Goal: Transaction & Acquisition: Purchase product/service

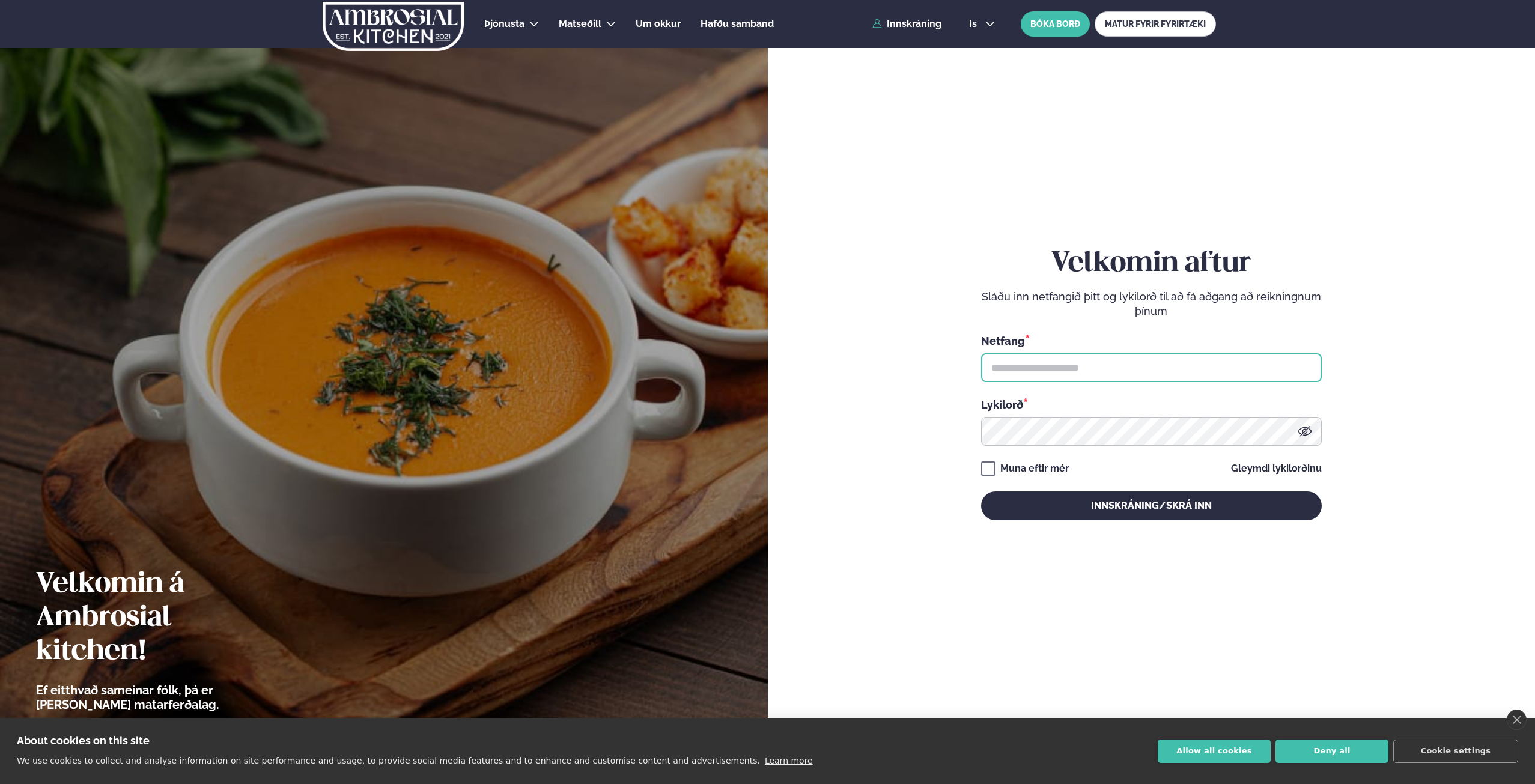
click at [1018, 365] on input "text" at bounding box center [1151, 368] width 341 height 29
type input "**********"
click at [981, 491] on button "Innskráning/Skrá inn" at bounding box center [1151, 506] width 341 height 29
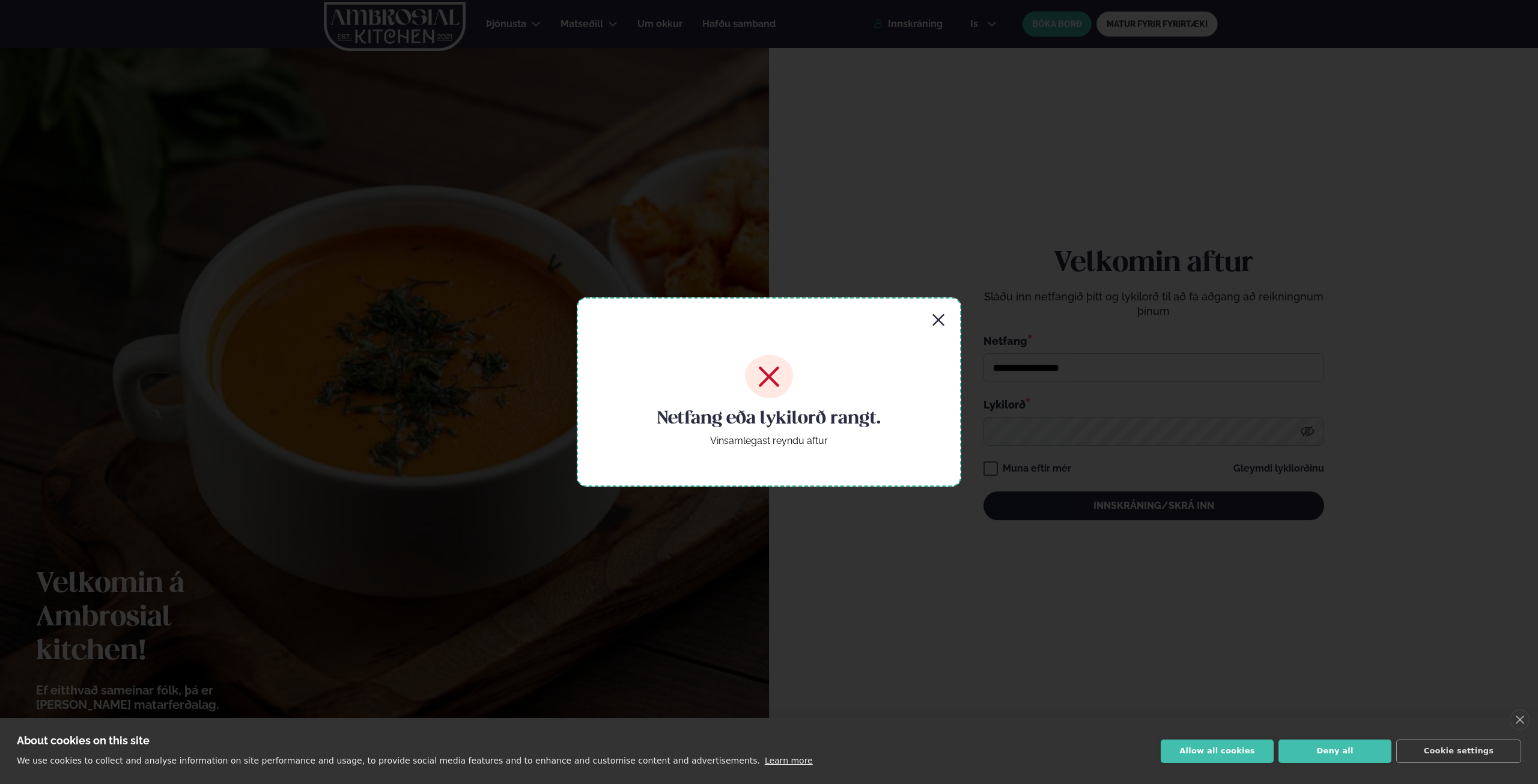
click at [928, 306] on div "Netfang eða lykilorð rangt. Vinsamlegast reyndu aftur" at bounding box center [769, 392] width 385 height 189
click at [928, 307] on div "Netfang eða lykilorð rangt. Vinsamlegast reyndu aftur" at bounding box center [769, 392] width 385 height 189
drag, startPoint x: 934, startPoint y: 317, endPoint x: 996, endPoint y: 343, distance: 67.2
click at [934, 316] on icon "button" at bounding box center [938, 320] width 14 height 14
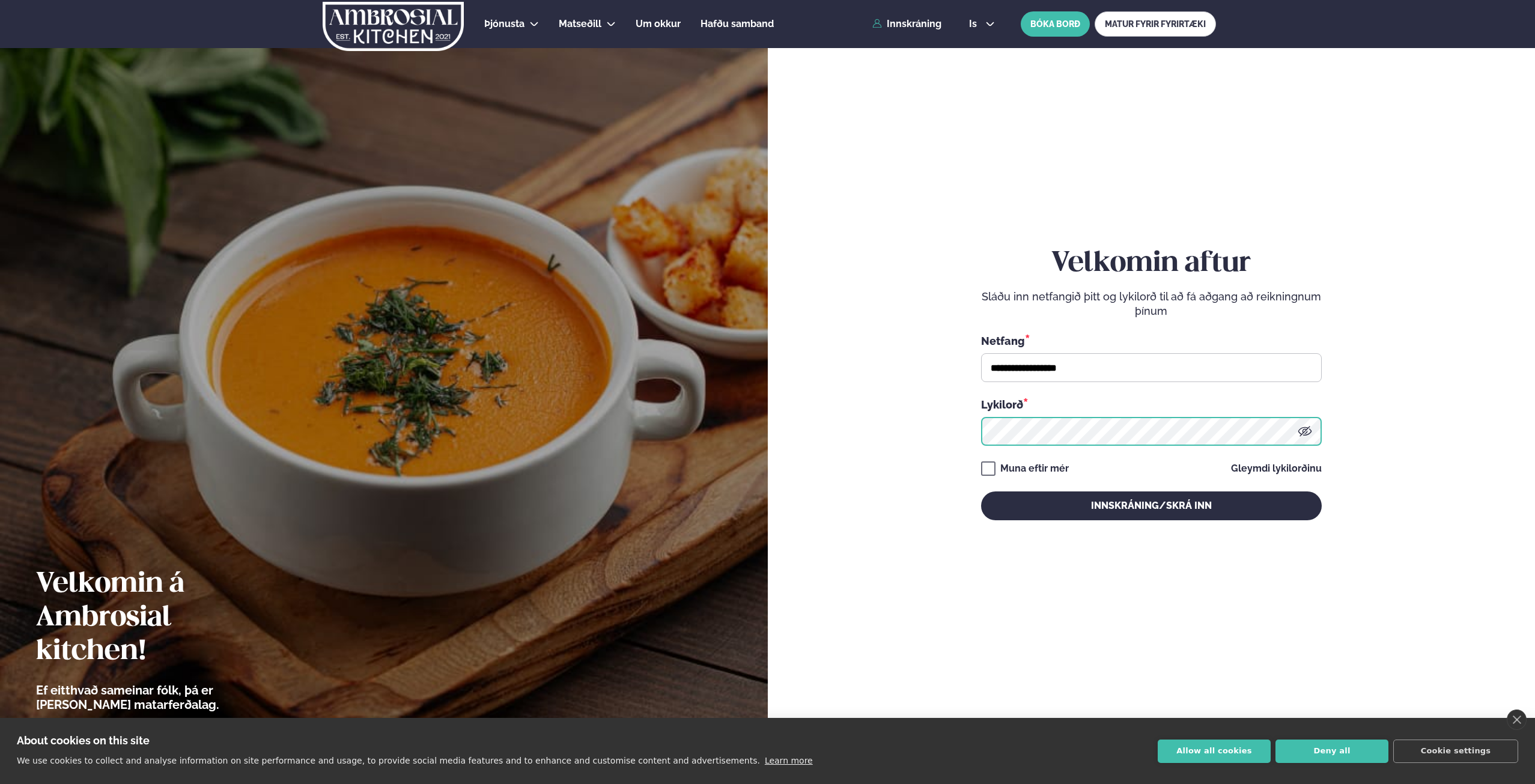
click at [981, 491] on button "Innskráning/Skrá inn" at bounding box center [1151, 506] width 341 height 29
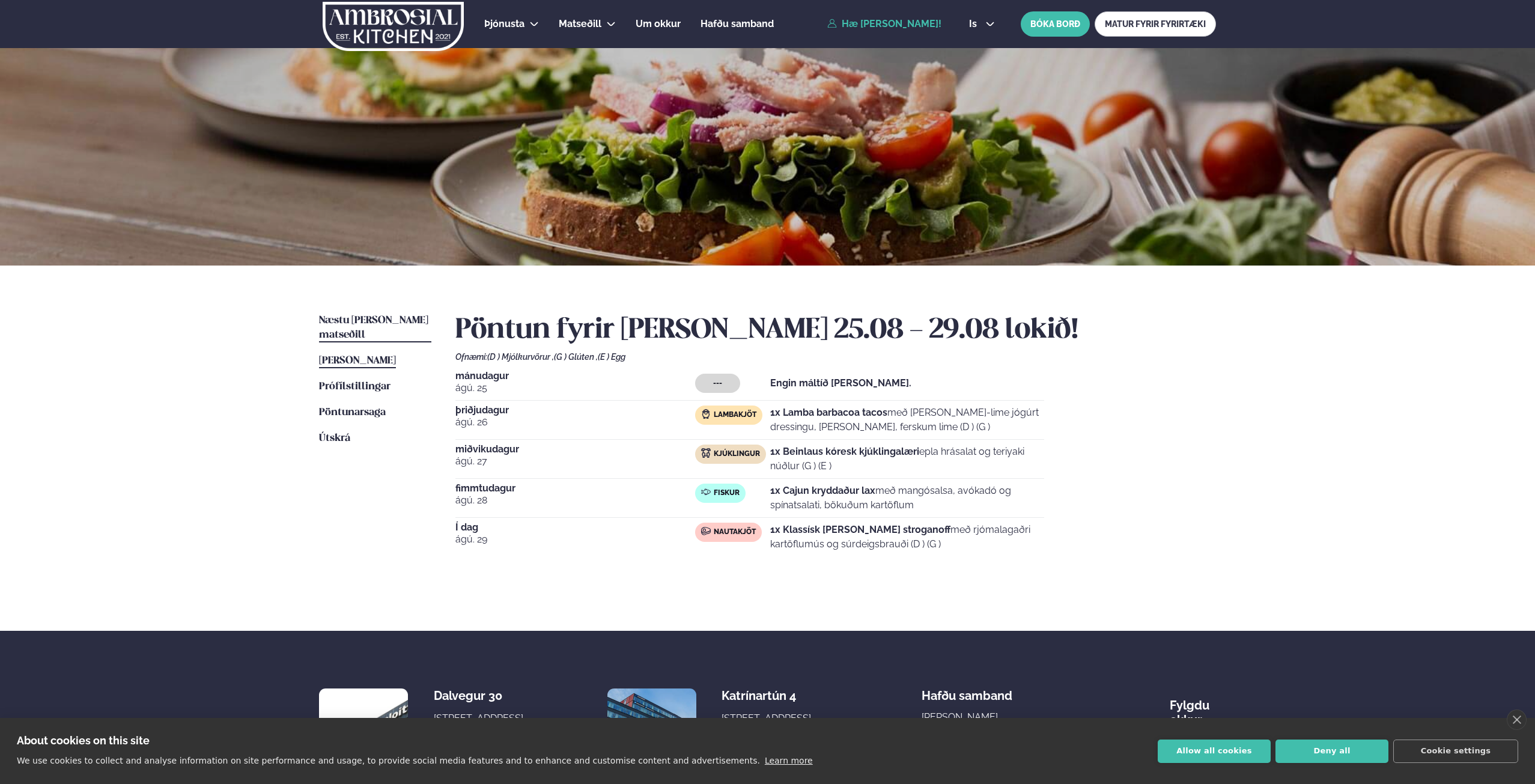
click at [394, 327] on link "Næstu [PERSON_NAME] matseðill Næsta vika" at bounding box center [374, 328] width 112 height 29
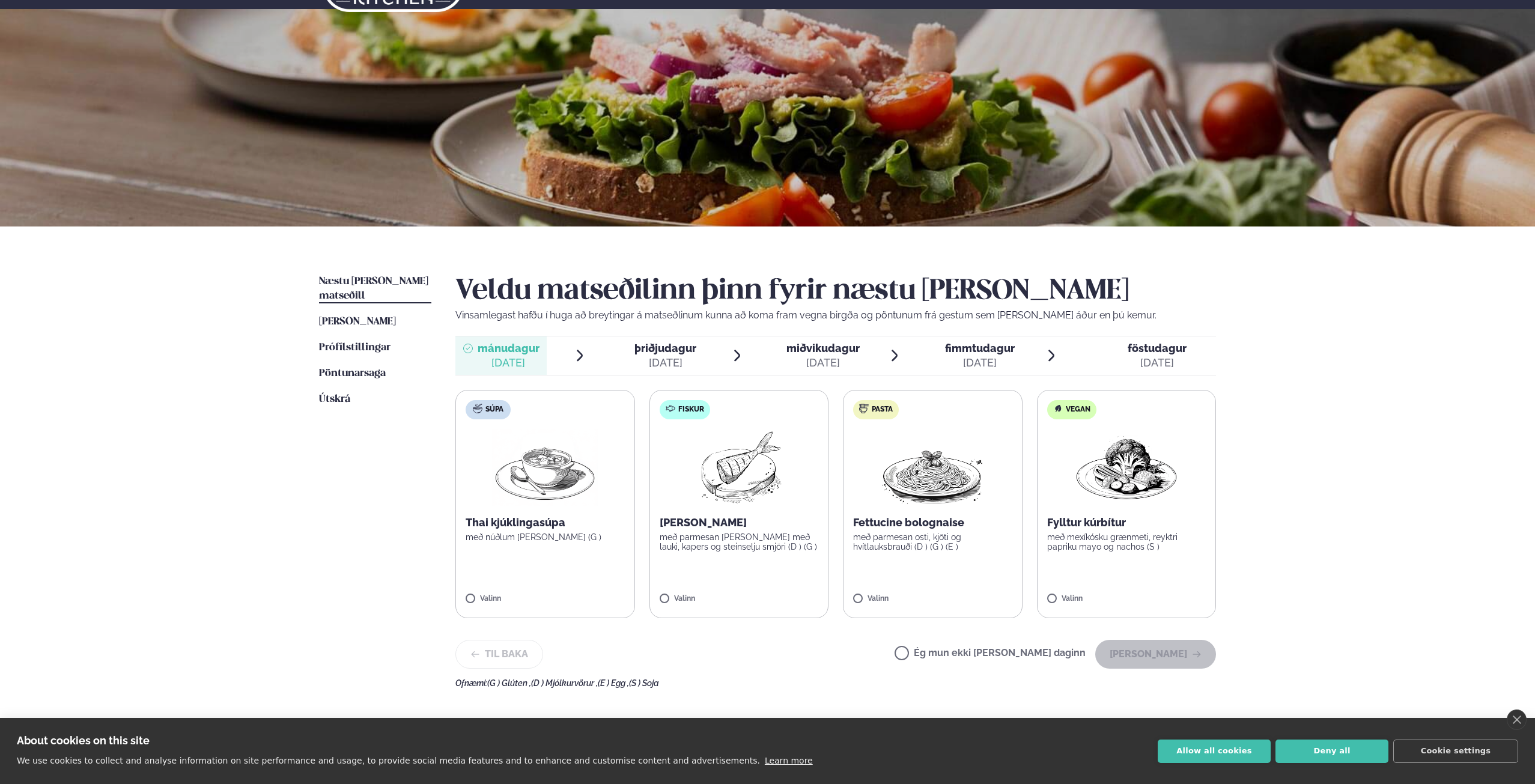
scroll to position [60, 0]
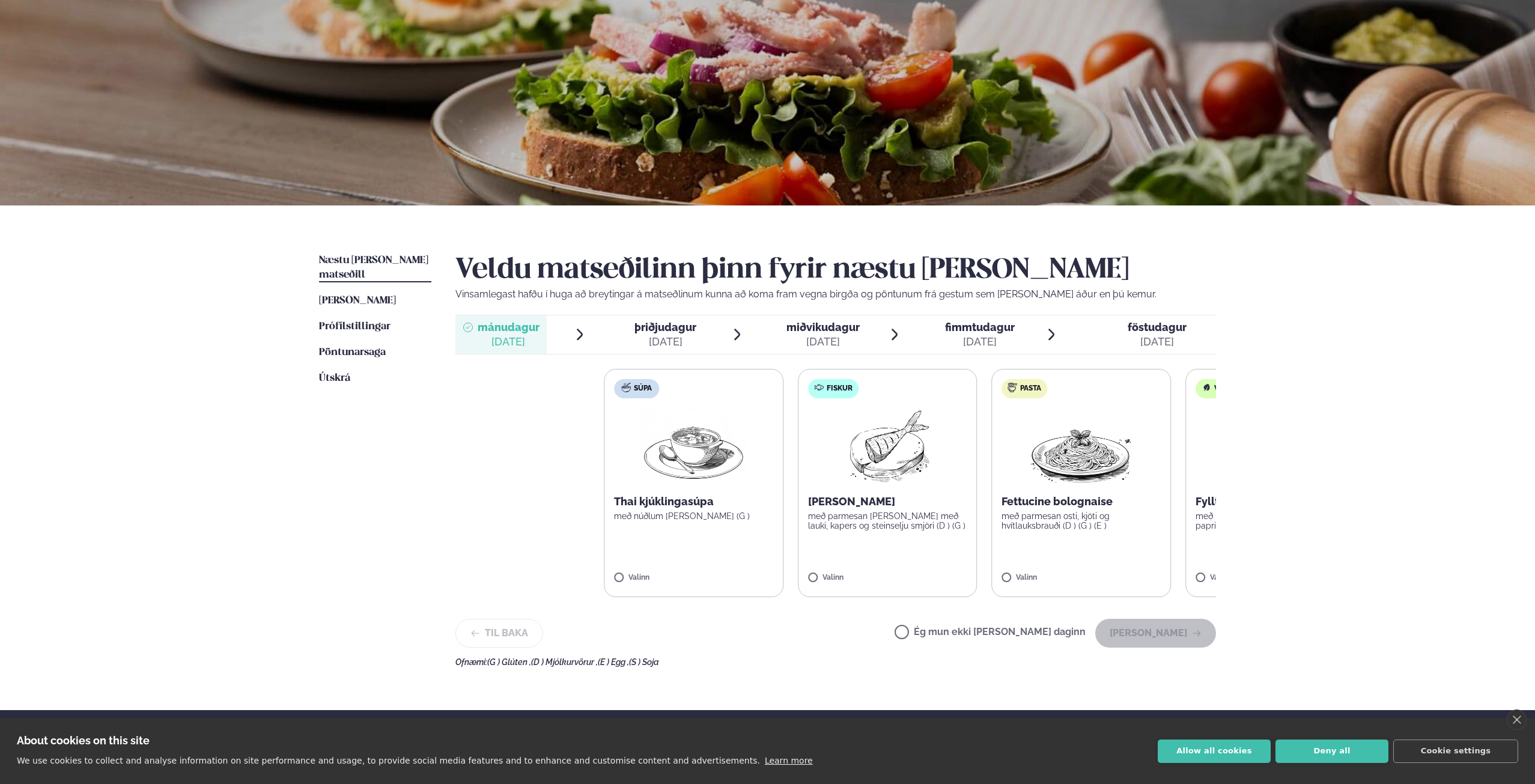
drag, startPoint x: 1143, startPoint y: 538, endPoint x: 1538, endPoint y: 542, distance: 395.0
click at [1535, 542] on html "About cookies on this site We use cookies to collect and analyse information on…" at bounding box center [767, 448] width 1535 height 1018
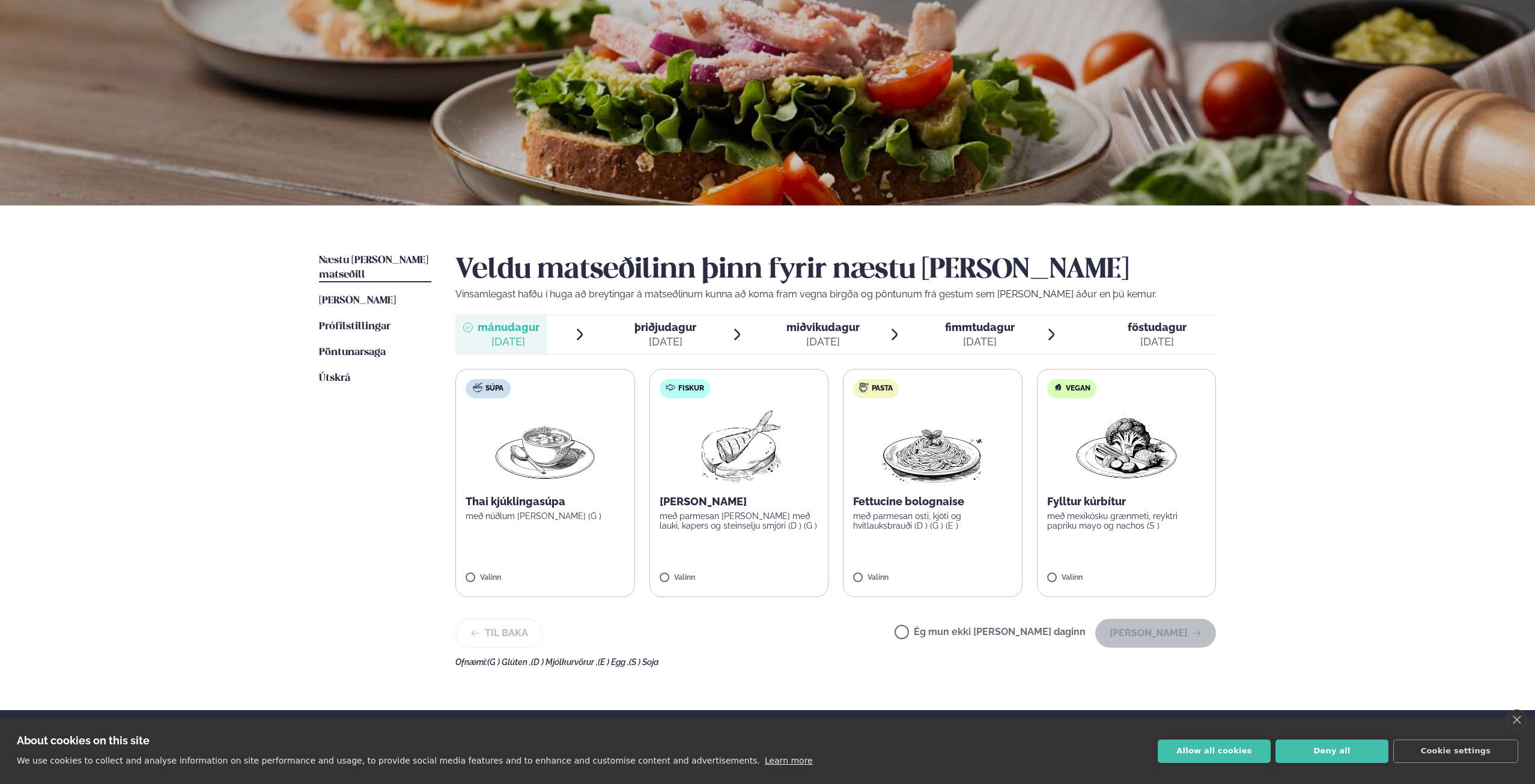
click at [782, 513] on p "með parmesan [PERSON_NAME] með lauki, kapers og steinselju smjöri (D ) (G )" at bounding box center [739, 521] width 159 height 19
click at [1185, 755] on button "Allow all cookies" at bounding box center [1214, 751] width 113 height 23
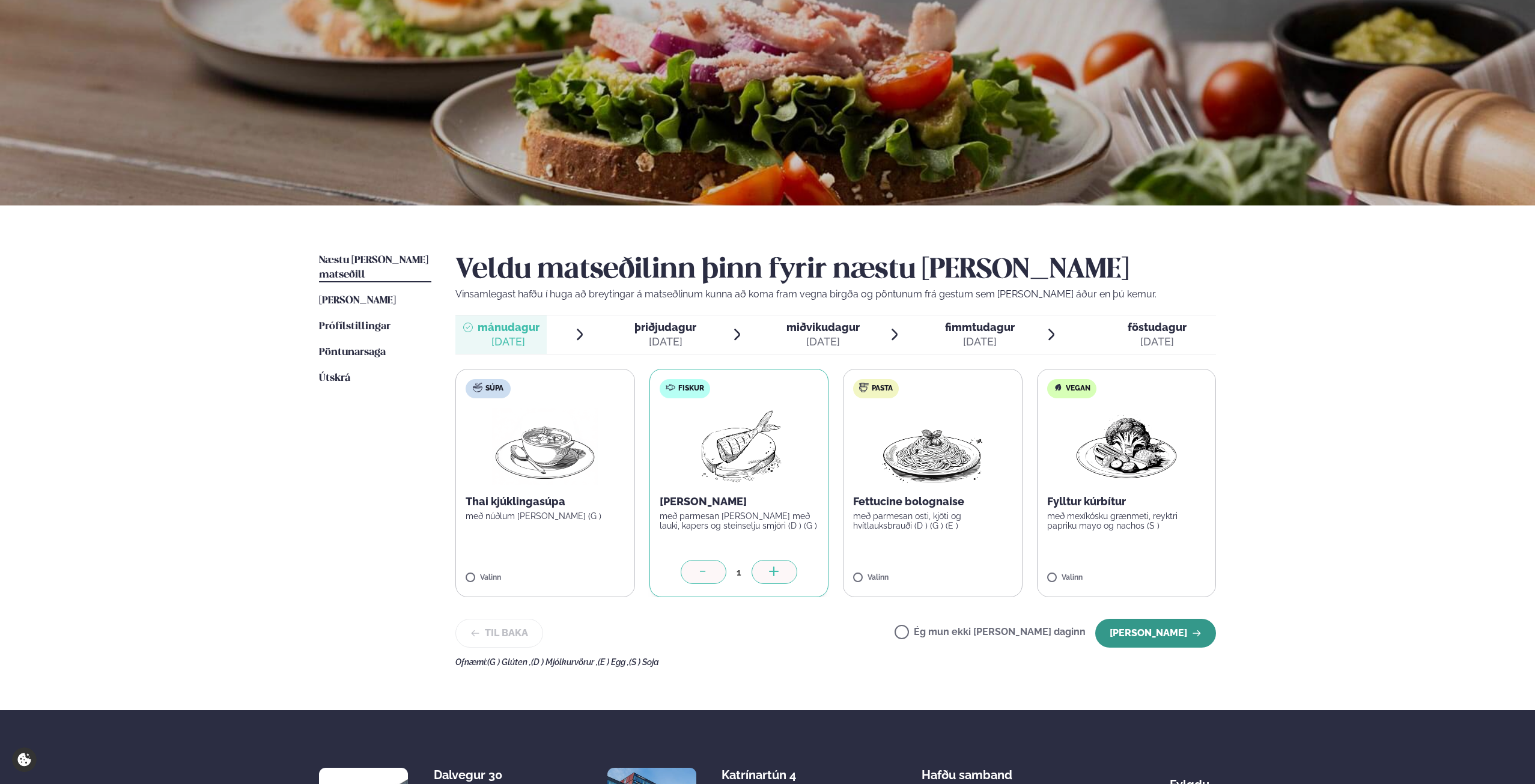
click at [1185, 627] on button "[PERSON_NAME]" at bounding box center [1156, 633] width 121 height 29
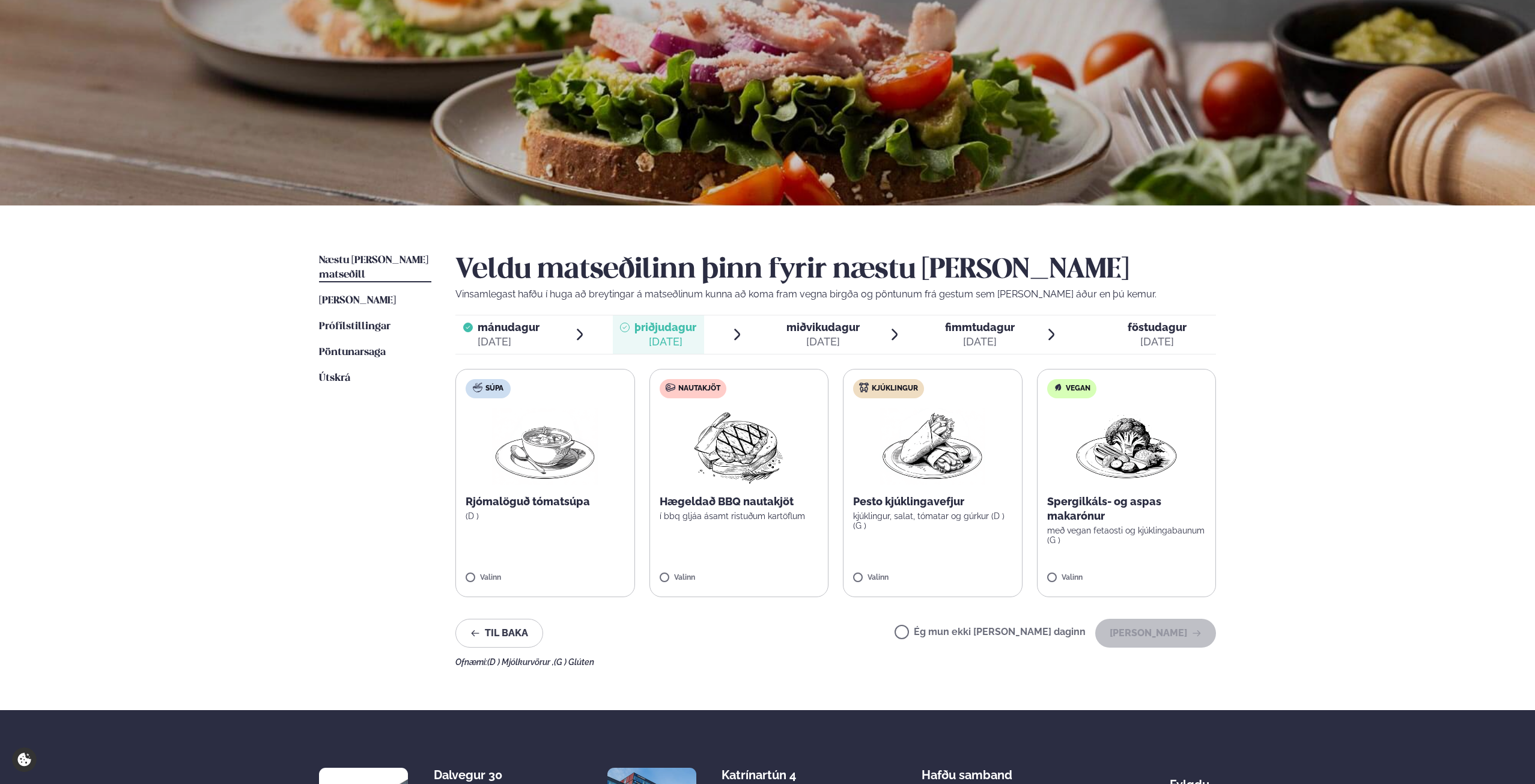
click at [772, 508] on p "Hægeldað BBQ nautakjöt" at bounding box center [739, 501] width 159 height 14
click at [1147, 636] on button "[PERSON_NAME]" at bounding box center [1156, 633] width 121 height 29
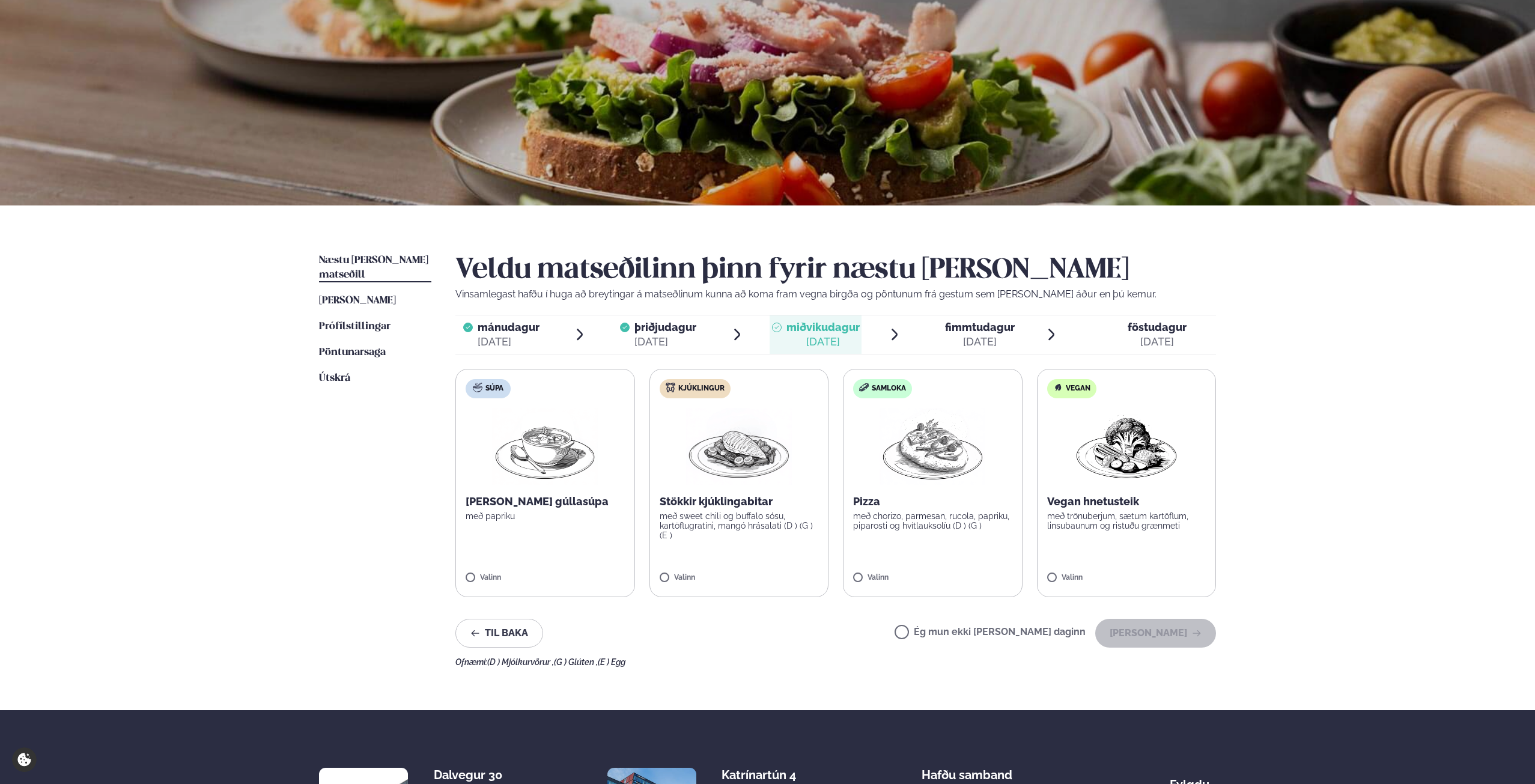
click at [710, 519] on p "með sweet chili og buffalo sósu, kartöflugratíni, mangó hrásalati (D ) (G ) (E )" at bounding box center [739, 526] width 159 height 29
click at [1167, 637] on button "[PERSON_NAME]" at bounding box center [1156, 633] width 121 height 29
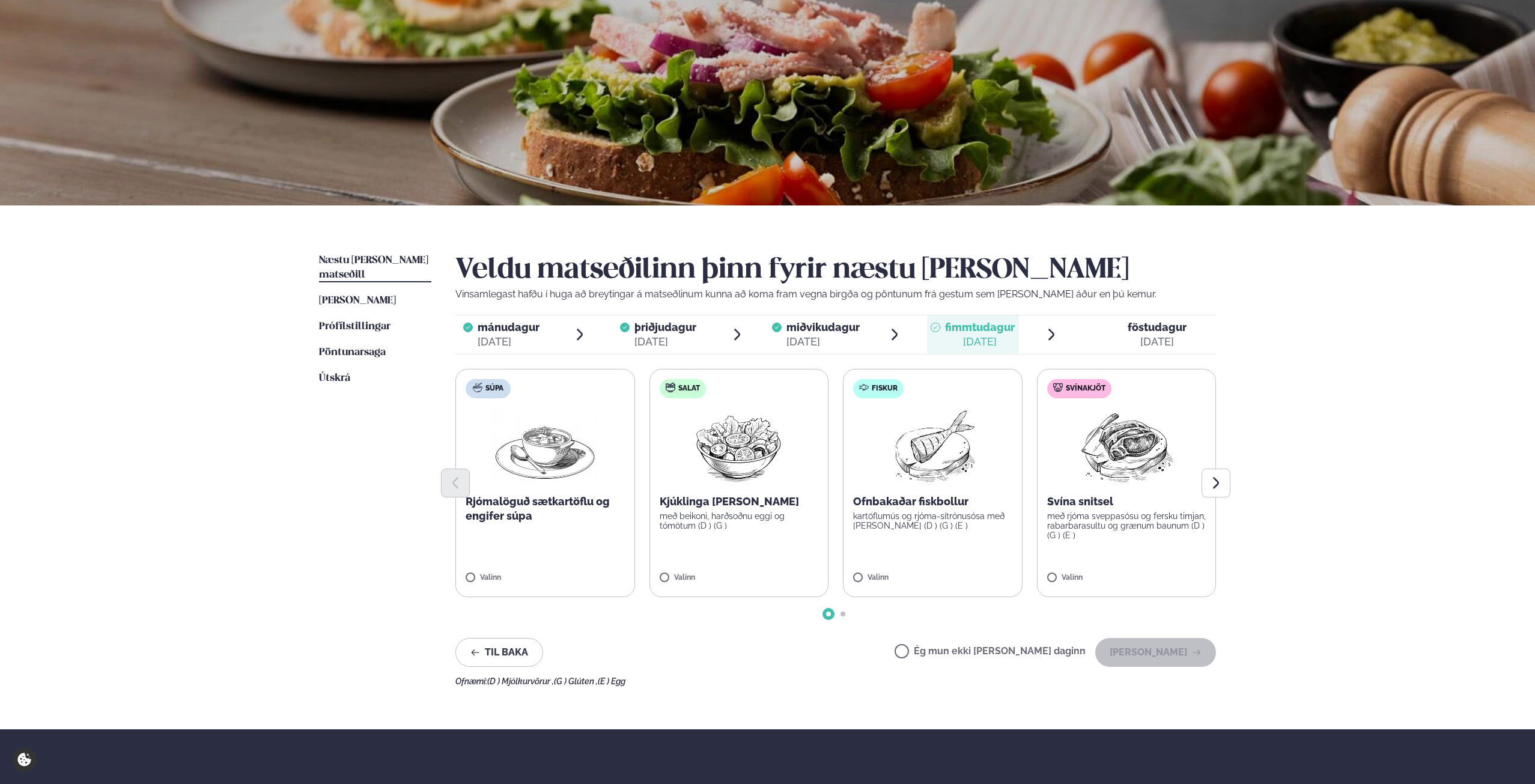
click at [1132, 558] on label "Svínakjöt Svína snitsel með rjóma sveppasósu og fersku timjan, rabarbarasultu o…" at bounding box center [1126, 483] width 180 height 228
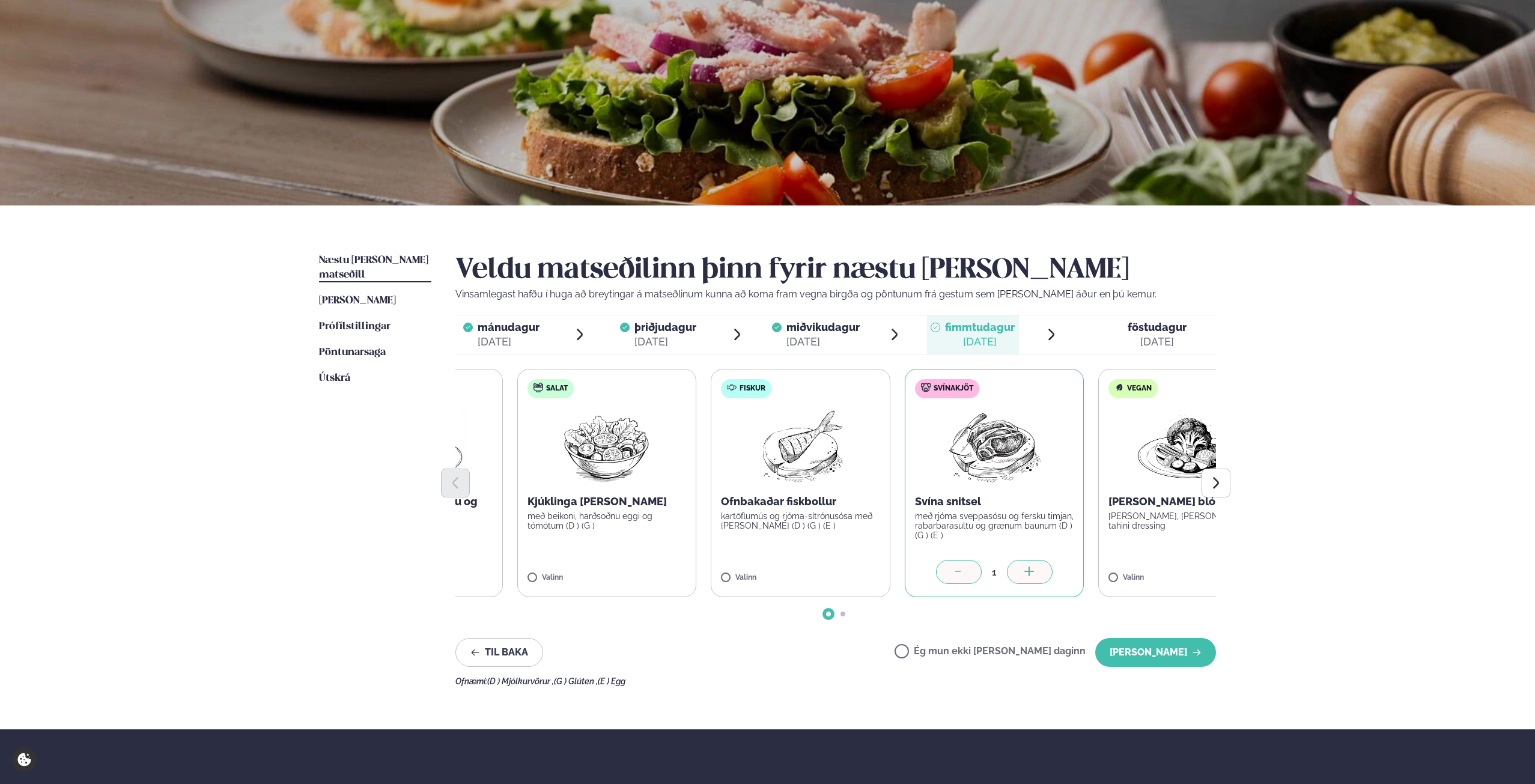
click at [647, 503] on div "Súpa Rjómalöguð sætkartöflu og engifer súpa Valinn Salat Kjúklinga [PERSON_NAME…" at bounding box center [704, 483] width 760 height 228
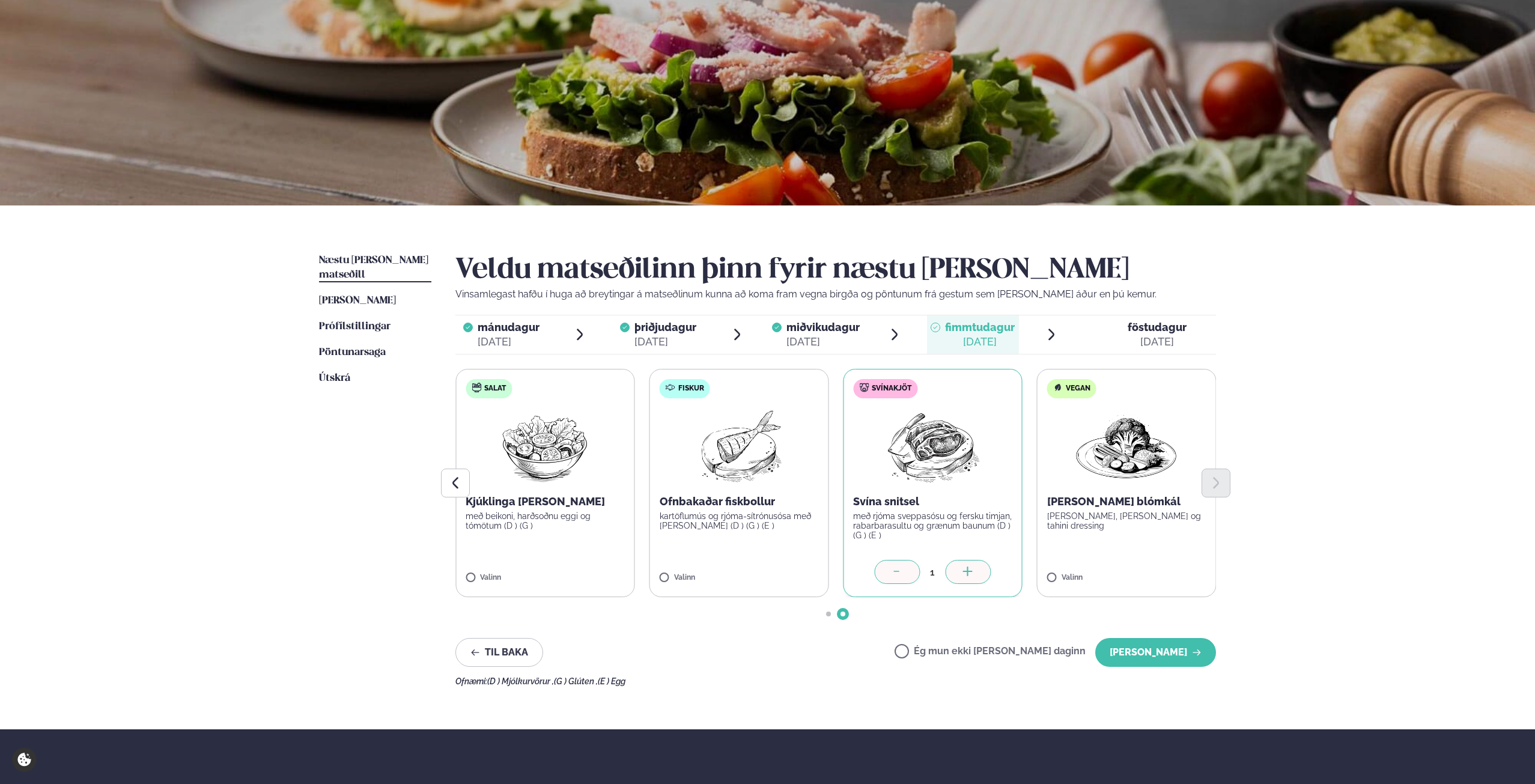
click at [1180, 669] on div "Veldu matseðilinn þinn fyrir næstu [PERSON_NAME] Vinsamlegast hafðu í huga að b…" at bounding box center [835, 469] width 760 height 433
click at [1185, 661] on button "[PERSON_NAME]" at bounding box center [1156, 653] width 121 height 29
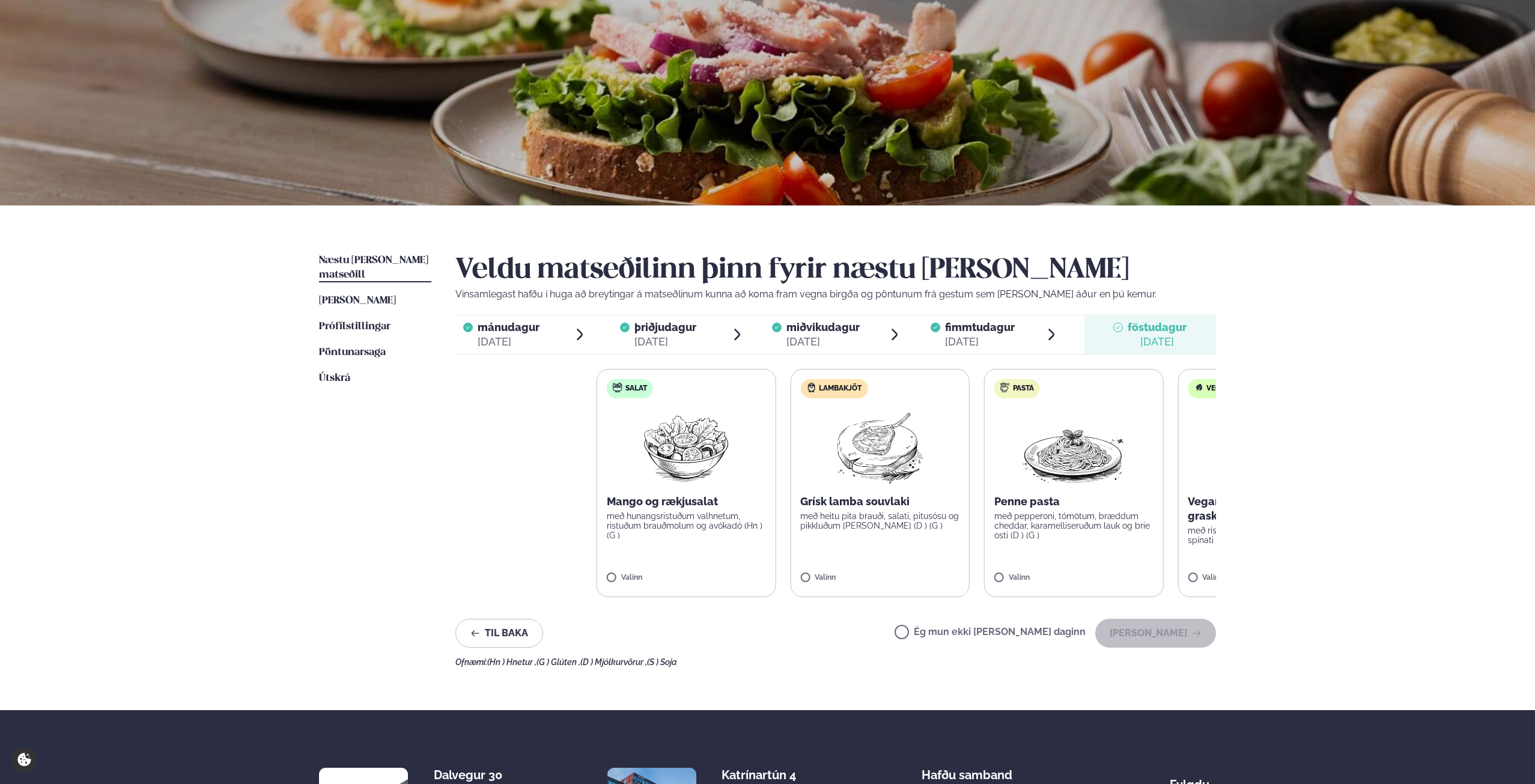
click at [1151, 472] on div "Salat Mango og rækjusalat með hunangsristuðum valhnetum, ristuðum brauðmolum og…" at bounding box center [977, 483] width 760 height 228
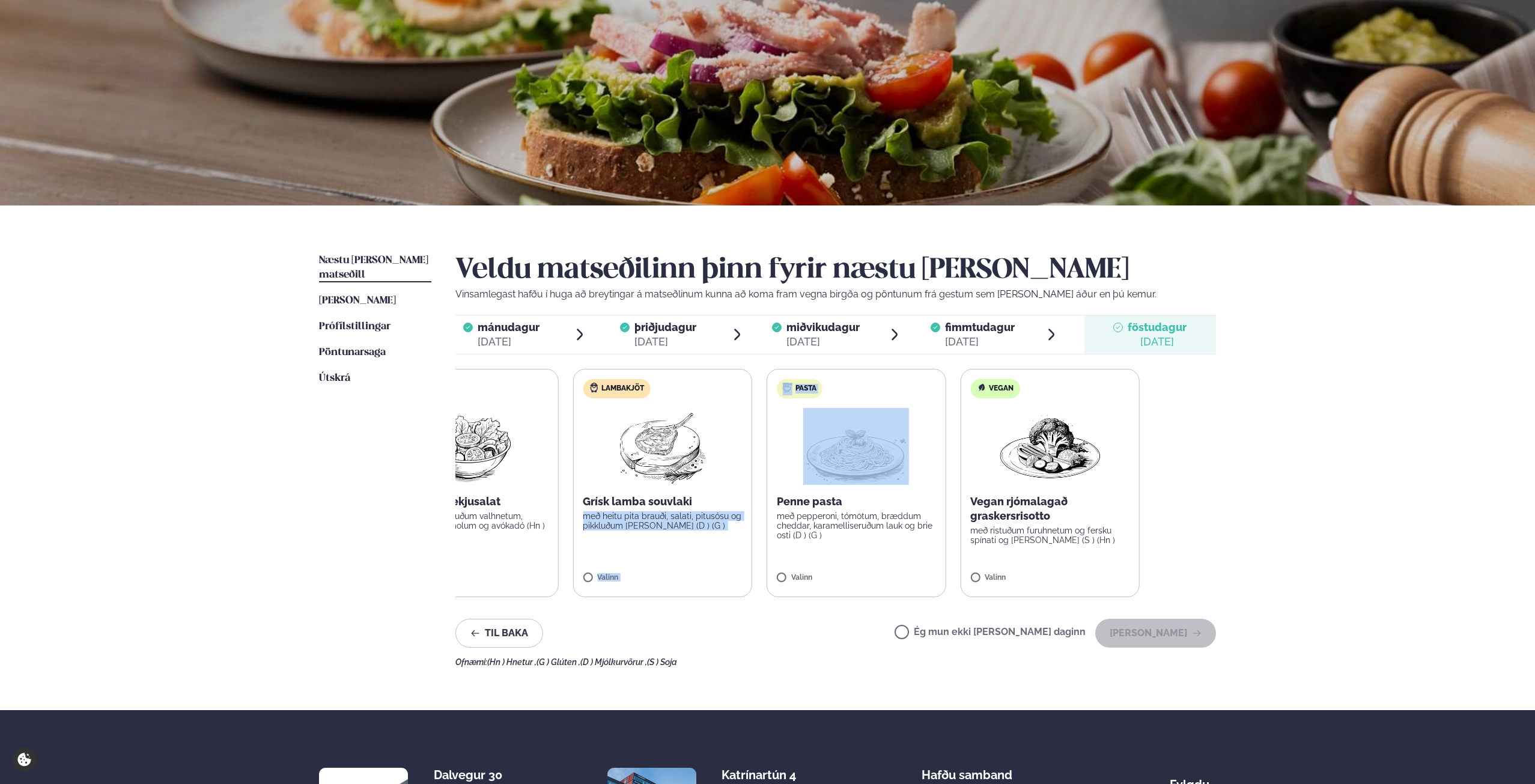
drag, startPoint x: 971, startPoint y: 463, endPoint x: 701, endPoint y: 471, distance: 270.1
click at [701, 471] on div "Salat Mango og rækjusalat með hunangsristuðum valhnetum, ristuðum brauðmolum og…" at bounding box center [759, 483] width 760 height 228
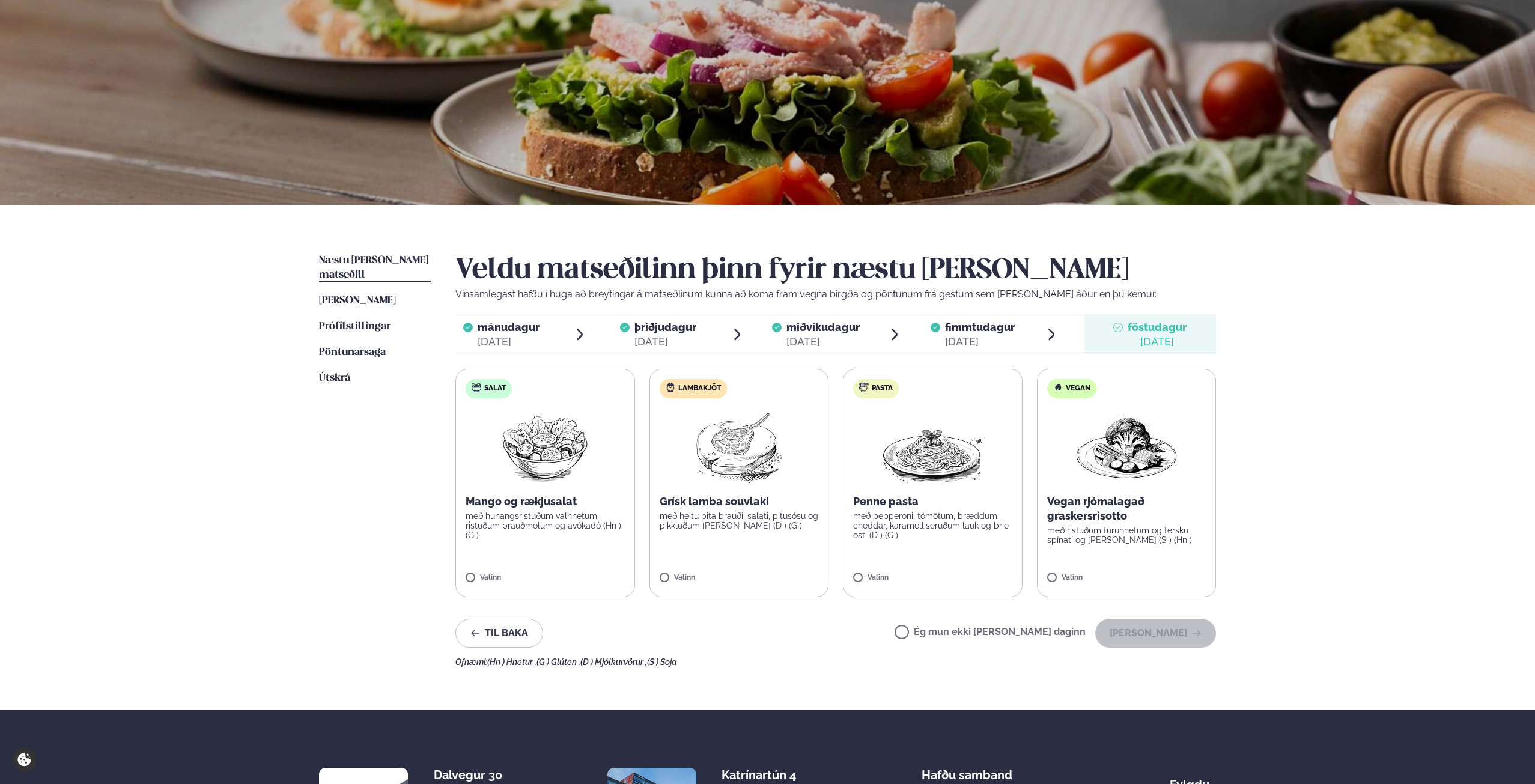
click at [1284, 476] on div "Þjónusta Hádegismatur fyrir fyrirtæki Fyrirtækja veitingar Einkapartý Matseðill…" at bounding box center [767, 448] width 1535 height 1018
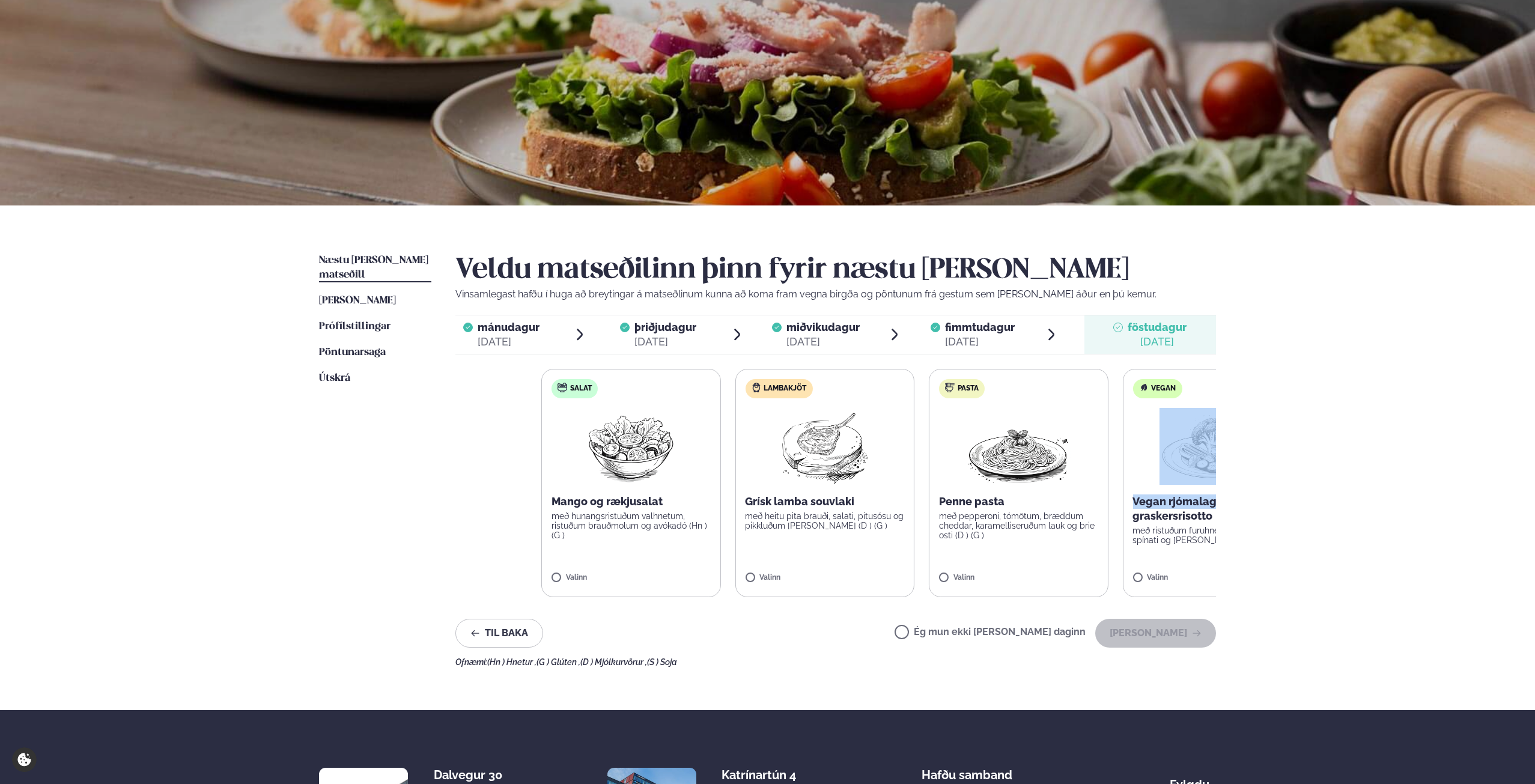
drag, startPoint x: 1003, startPoint y: 487, endPoint x: 1279, endPoint y: 474, distance: 276.3
click at [1262, 478] on div "Þjónusta Hádegismatur fyrir fyrirtæki Fyrirtækja veitingar Einkapartý Matseðill…" at bounding box center [767, 448] width 1535 height 1018
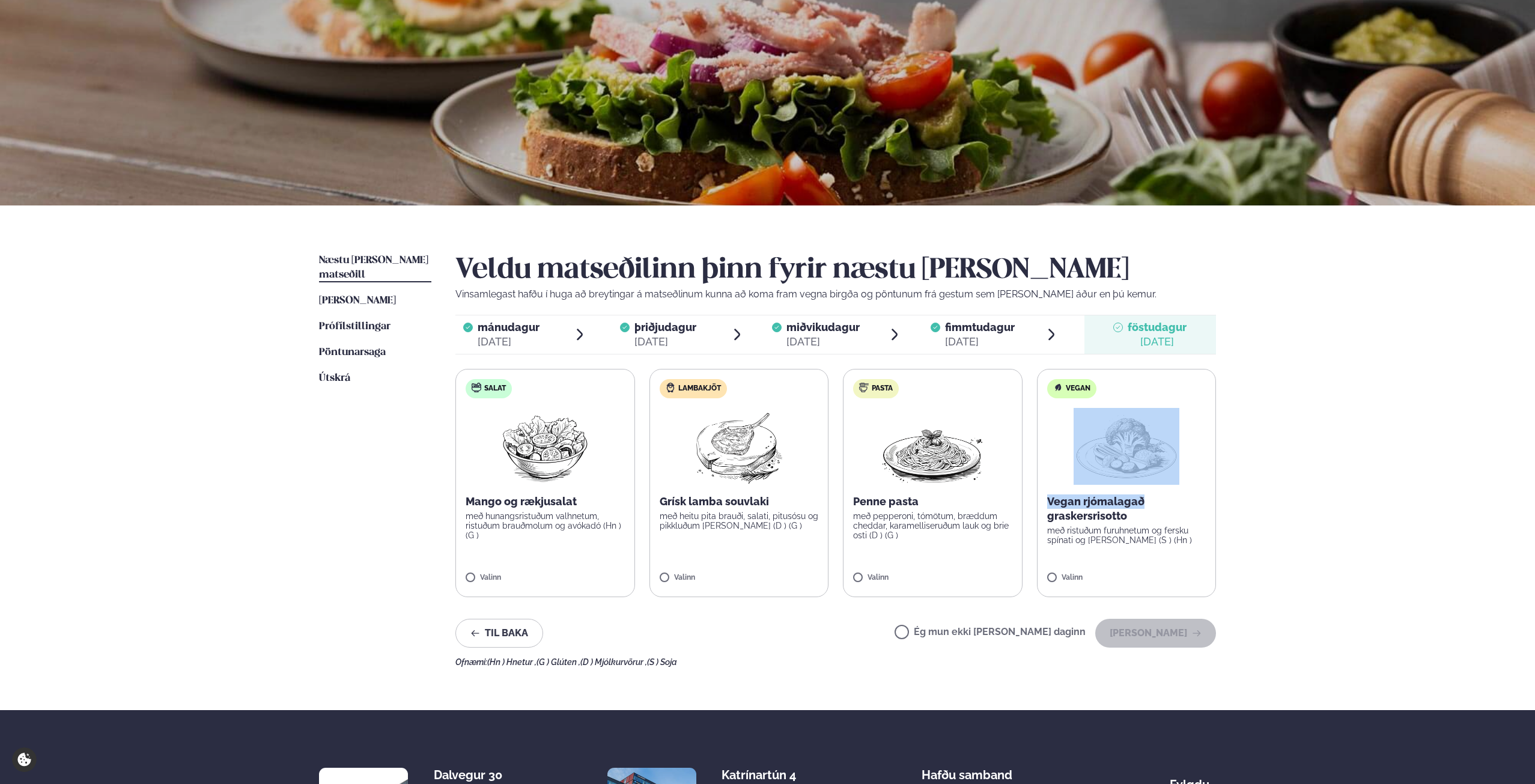
click at [1448, 444] on div "Þjónusta Hádegismatur fyrir fyrirtæki Fyrirtækja veitingar Einkapartý Matseðill…" at bounding box center [767, 448] width 1535 height 1018
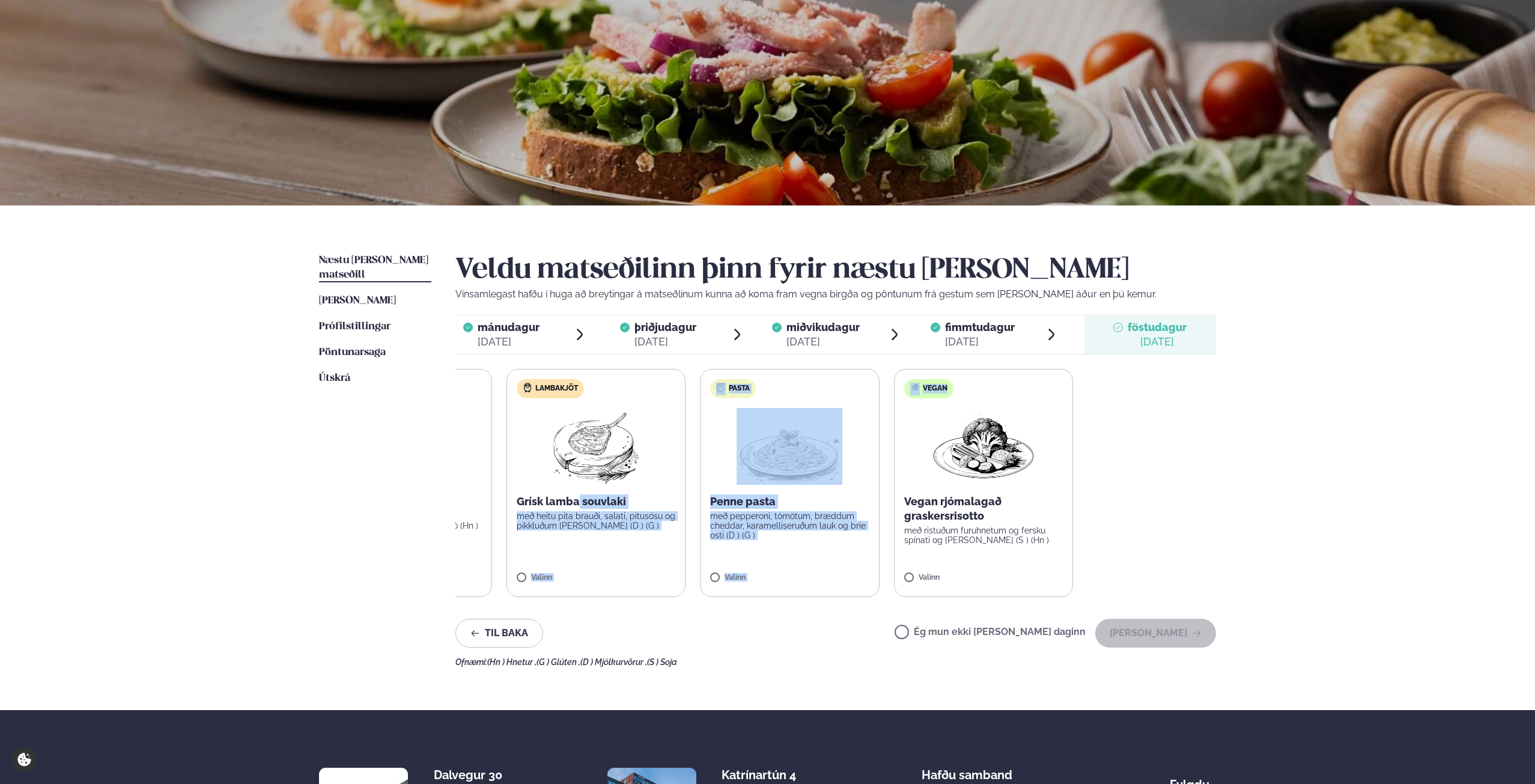
drag, startPoint x: 1155, startPoint y: 486, endPoint x: 486, endPoint y: 510, distance: 669.4
click at [489, 509] on div "Salat Mango og rækjusalat með hunangsristuðum valhnetum, ristuðum brauðmolum og…" at bounding box center [693, 483] width 760 height 228
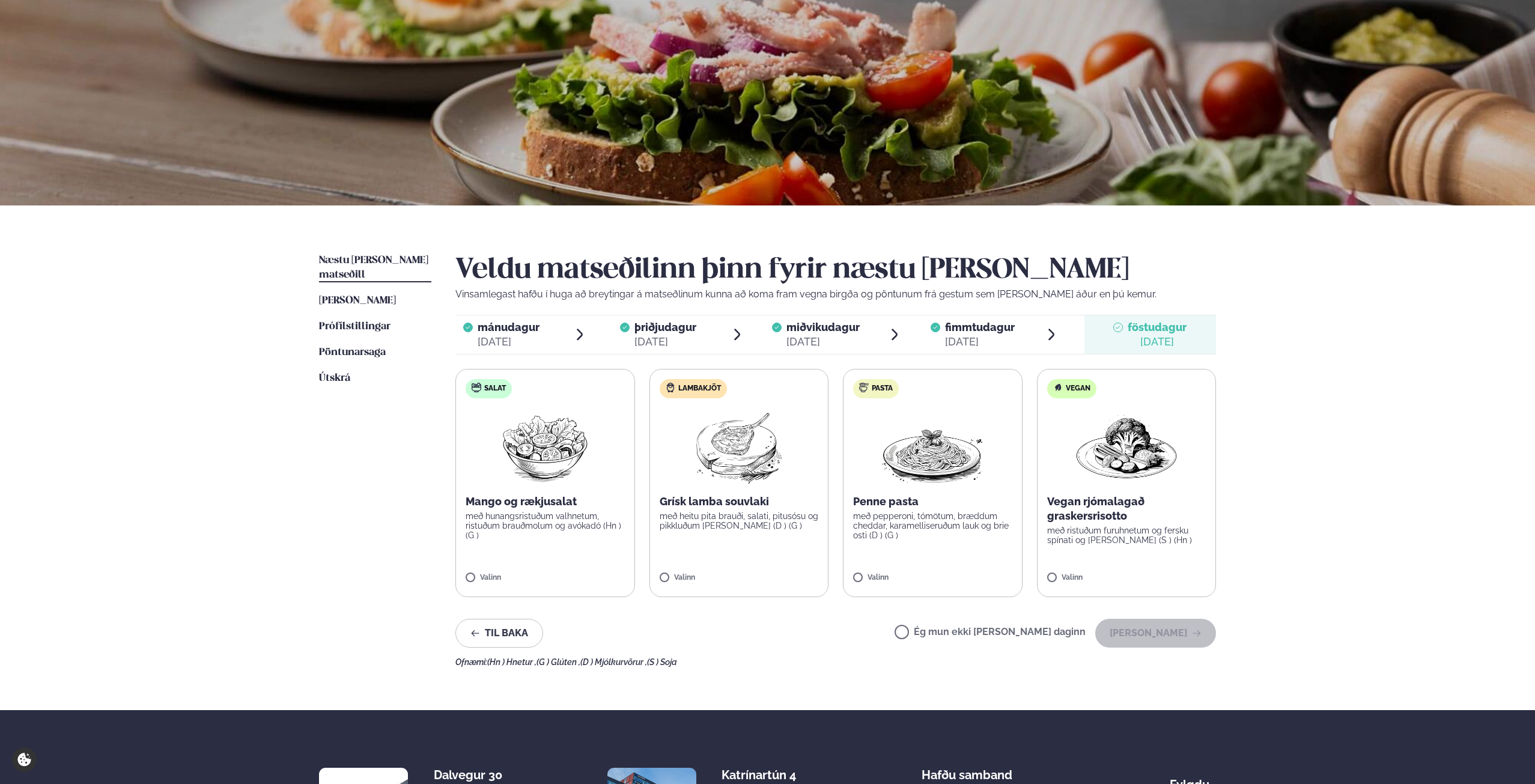
click at [1456, 458] on div "Þjónusta Hádegismatur fyrir fyrirtæki Fyrirtækja veitingar Einkapartý Matseðill…" at bounding box center [767, 448] width 1535 height 1018
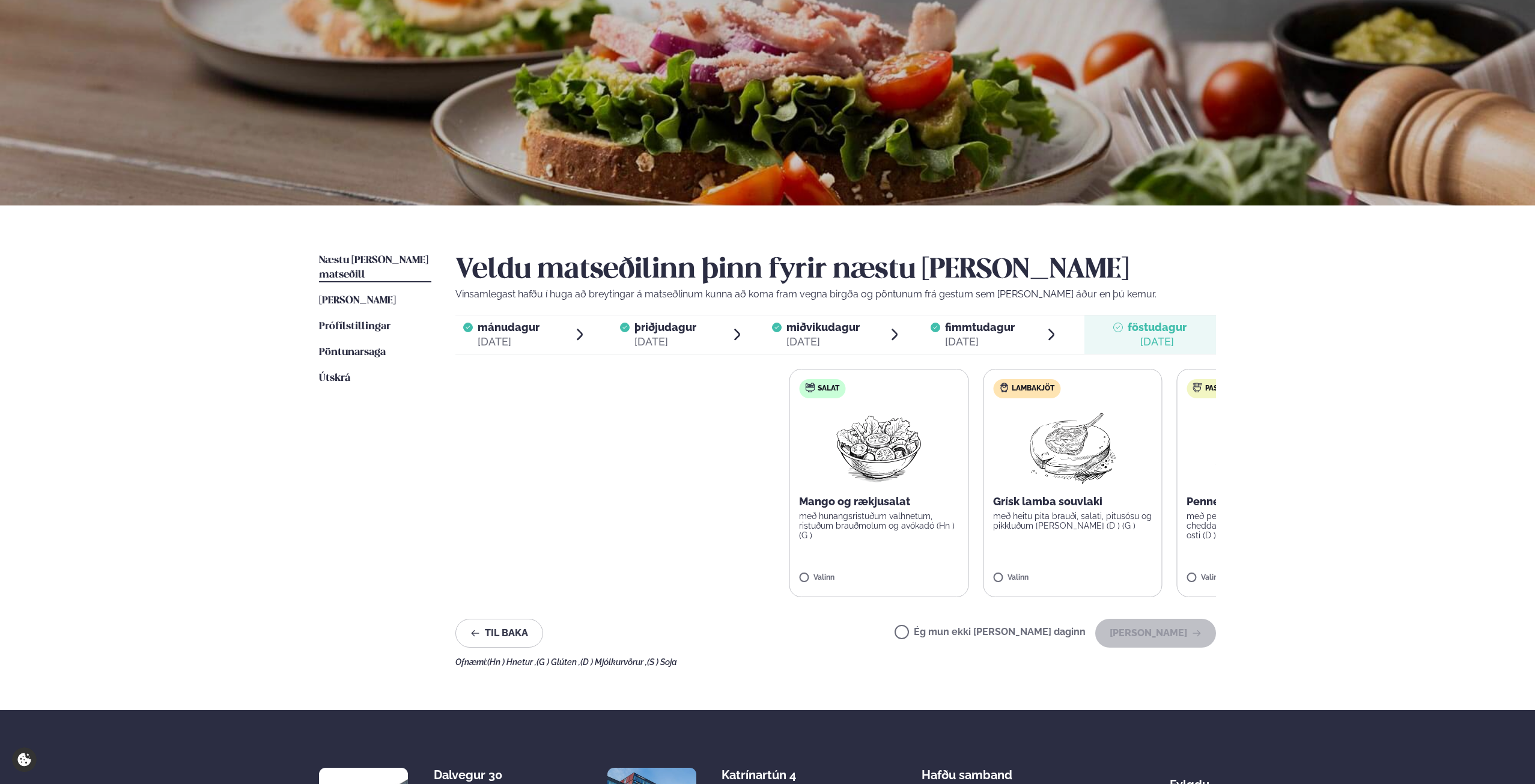
click at [1268, 440] on div "Þjónusta Hádegismatur fyrir fyrirtæki Fyrirtækja veitingar Einkapartý Matseðill…" at bounding box center [767, 448] width 1535 height 1018
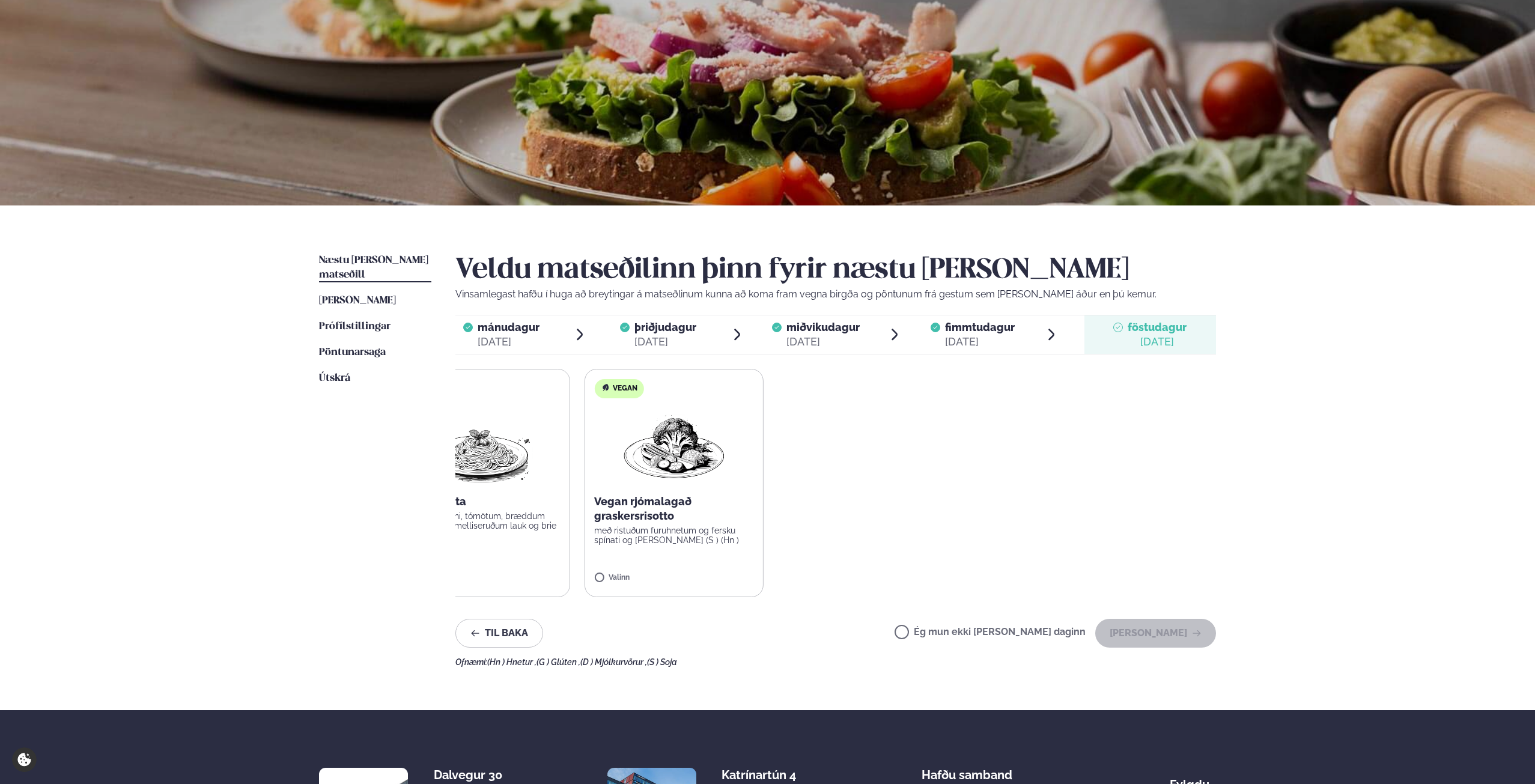
click at [0, 460] on html "About cookies on this site We use cookies to collect and analyse information on…" at bounding box center [767, 448] width 1535 height 1018
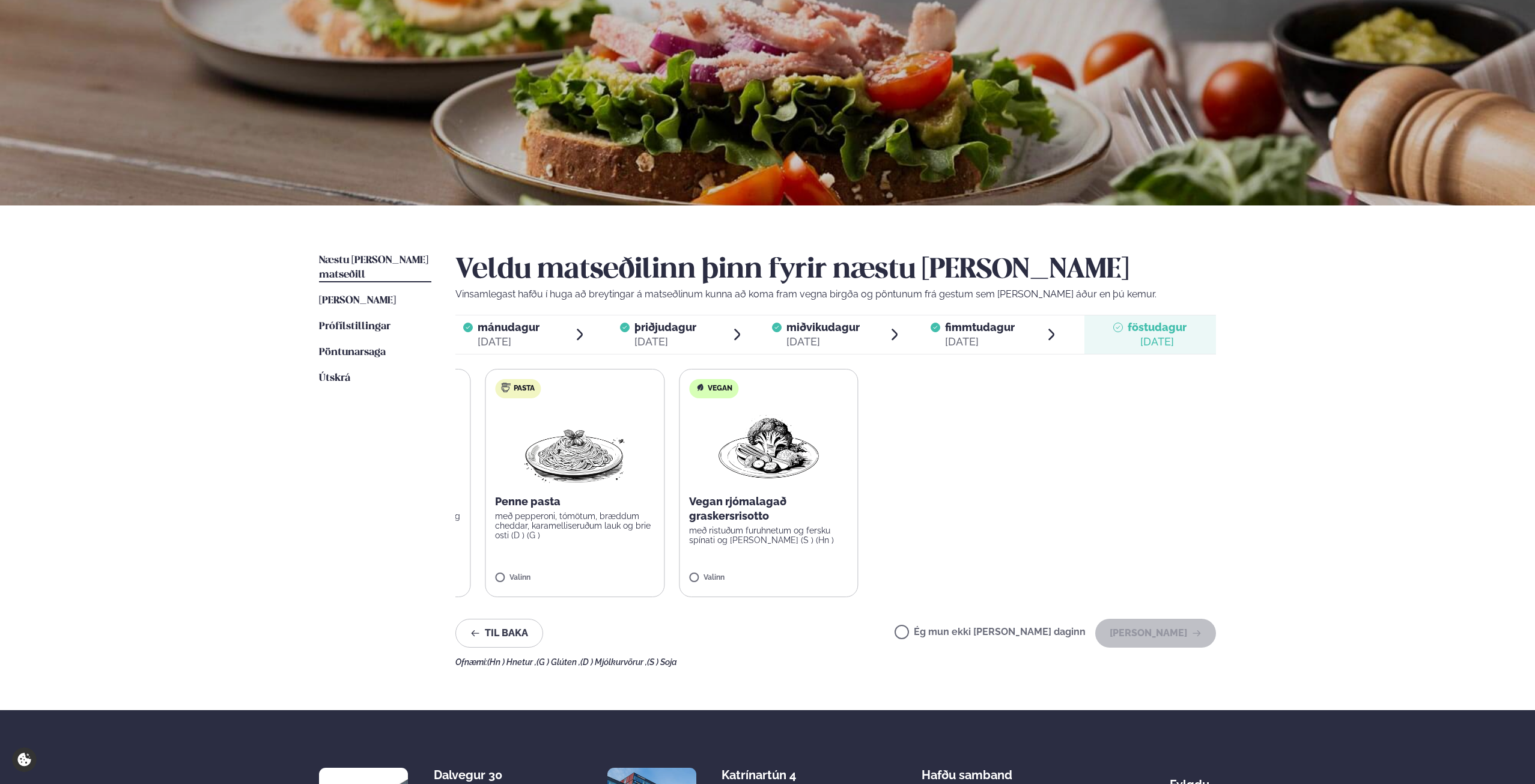
click at [6, 466] on div "Þjónusta Hádegismatur fyrir fyrirtæki Fyrirtækja veitingar Einkapartý Matseðill…" at bounding box center [767, 448] width 1535 height 1018
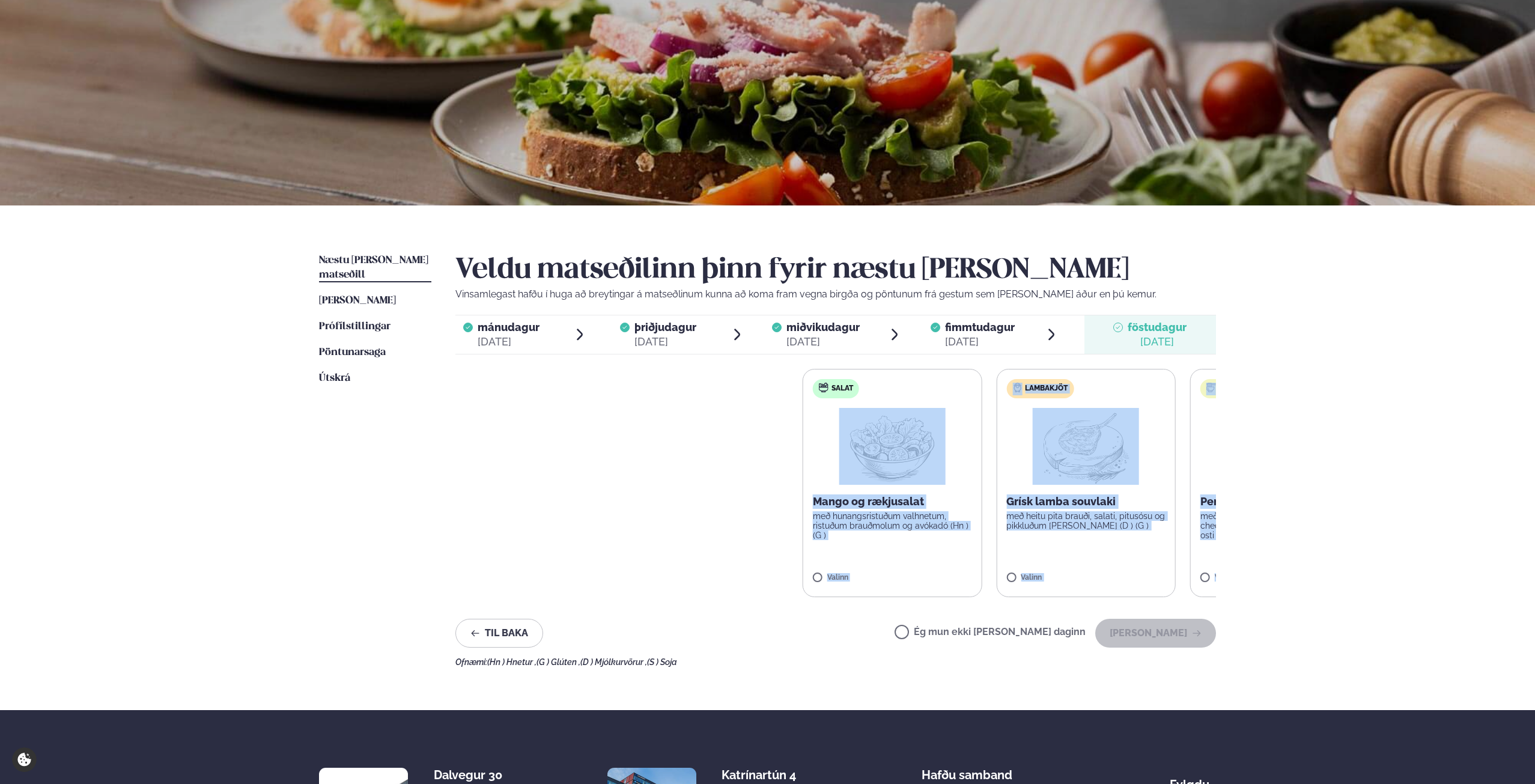
drag, startPoint x: 469, startPoint y: 431, endPoint x: 1371, endPoint y: 438, distance: 902.0
click at [1535, 439] on div "Þjónusta Hádegismatur fyrir fyrirtæki Fyrirtækja veitingar Einkapartý Matseðill…" at bounding box center [767, 448] width 1535 height 1018
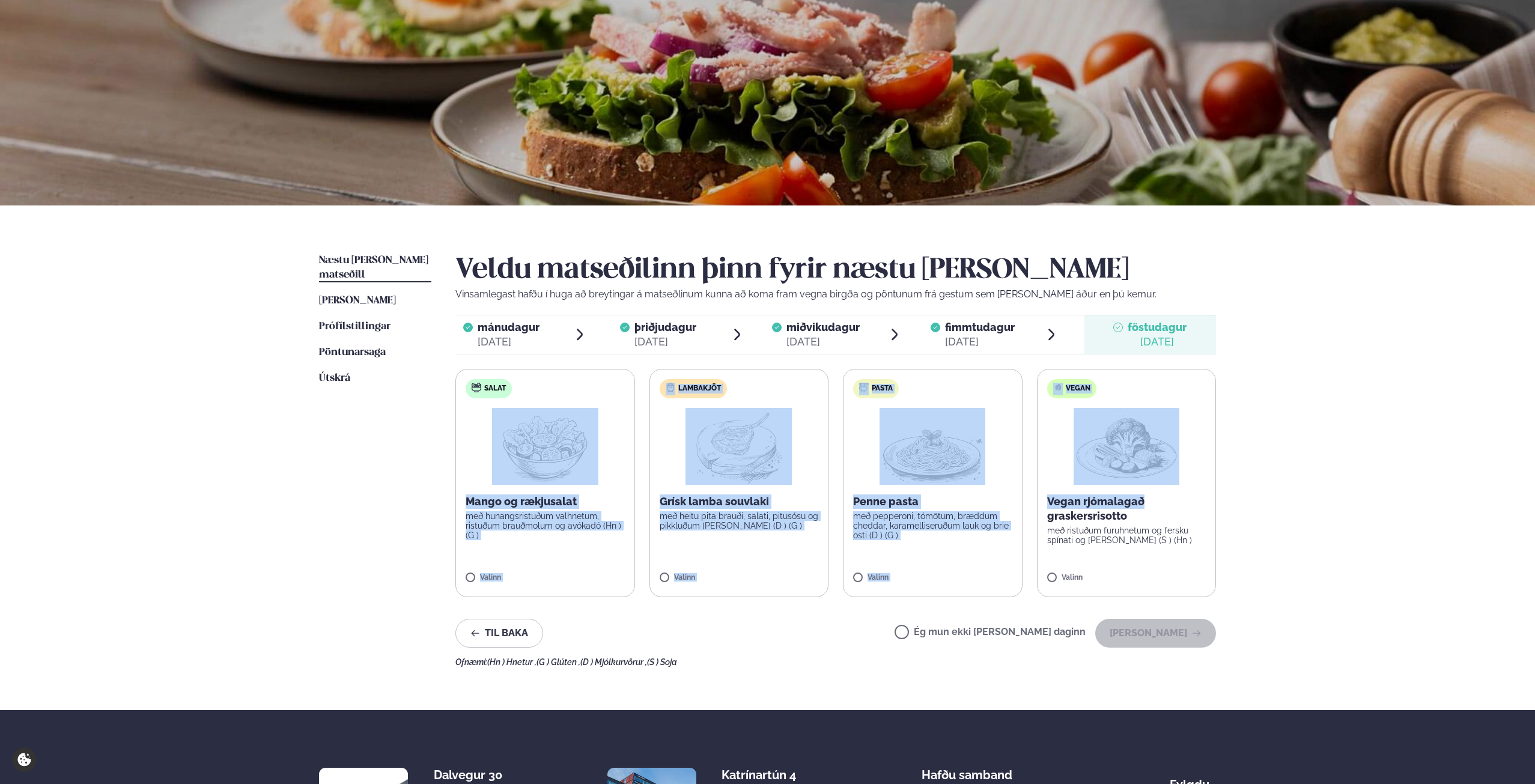
click at [1362, 440] on div "Þjónusta Hádegismatur fyrir fyrirtæki Fyrirtækja veitingar Einkapartý Matseðill…" at bounding box center [767, 448] width 1535 height 1018
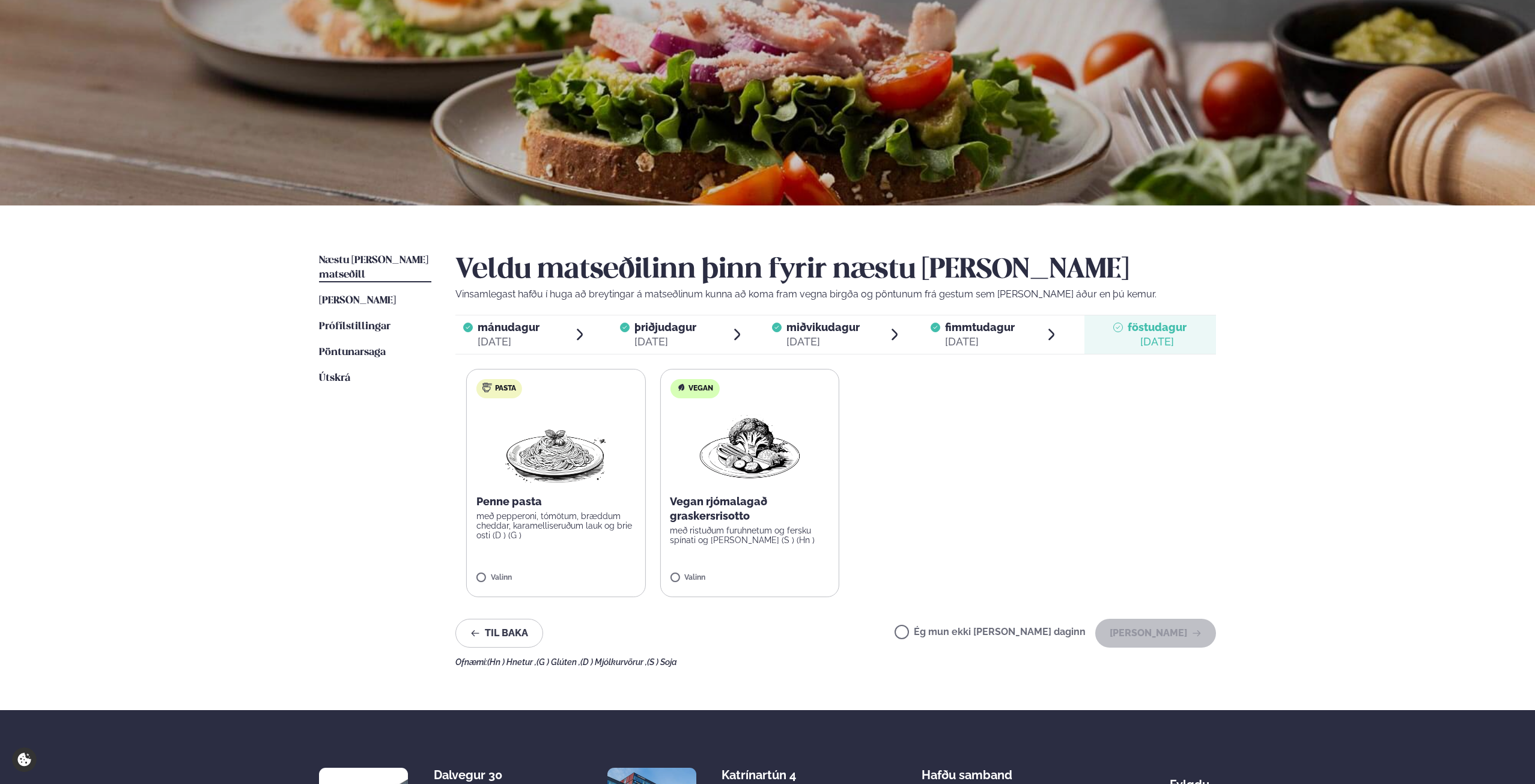
click at [0, 455] on html "About cookies on this site We use cookies to collect and analyse information on…" at bounding box center [767, 448] width 1535 height 1018
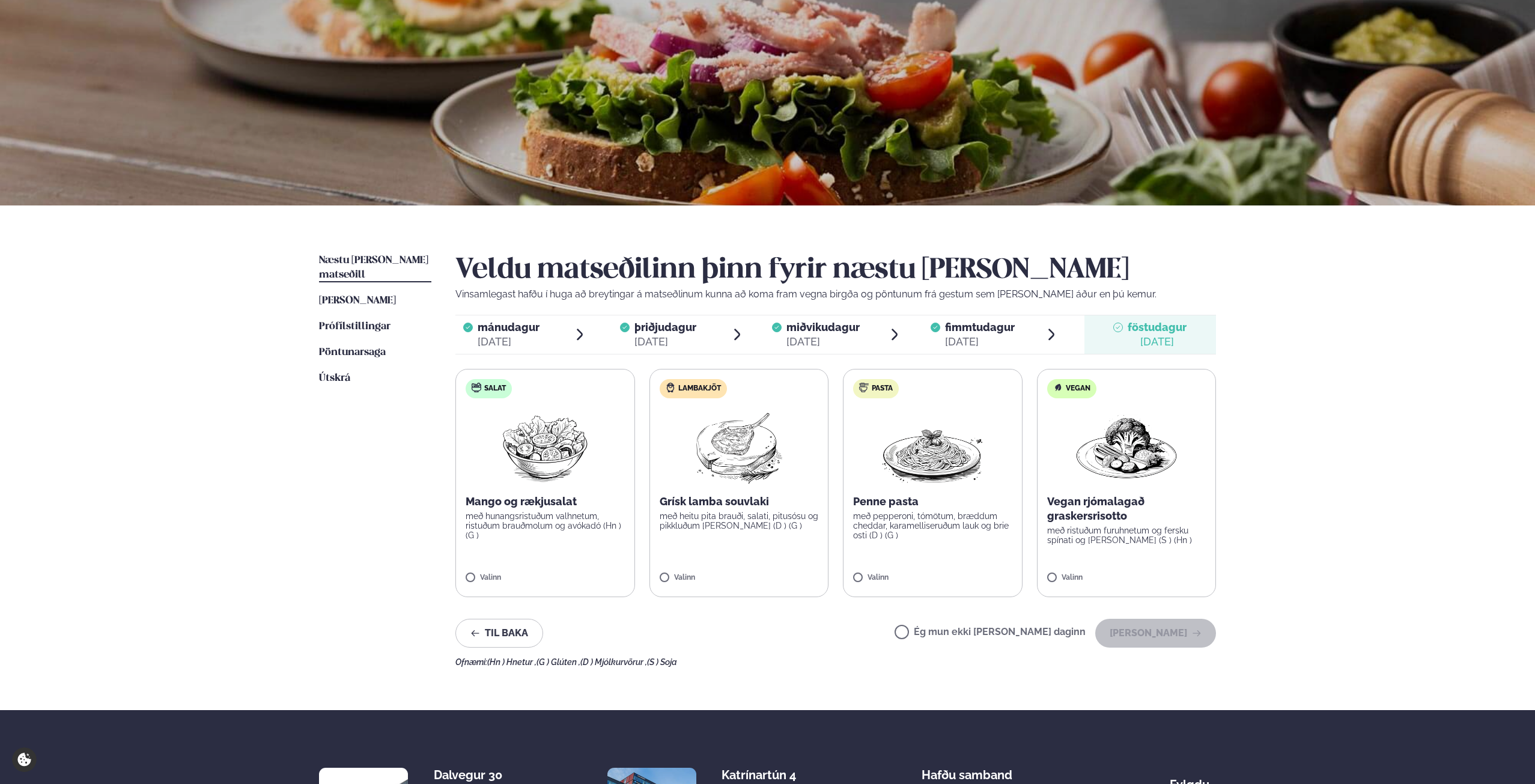
click at [766, 516] on p "með heitu pita brauði, salati, pitusósu og pikkluðum [PERSON_NAME] (D ) (G )" at bounding box center [739, 521] width 159 height 19
click at [1167, 630] on button "[PERSON_NAME]" at bounding box center [1156, 633] width 121 height 29
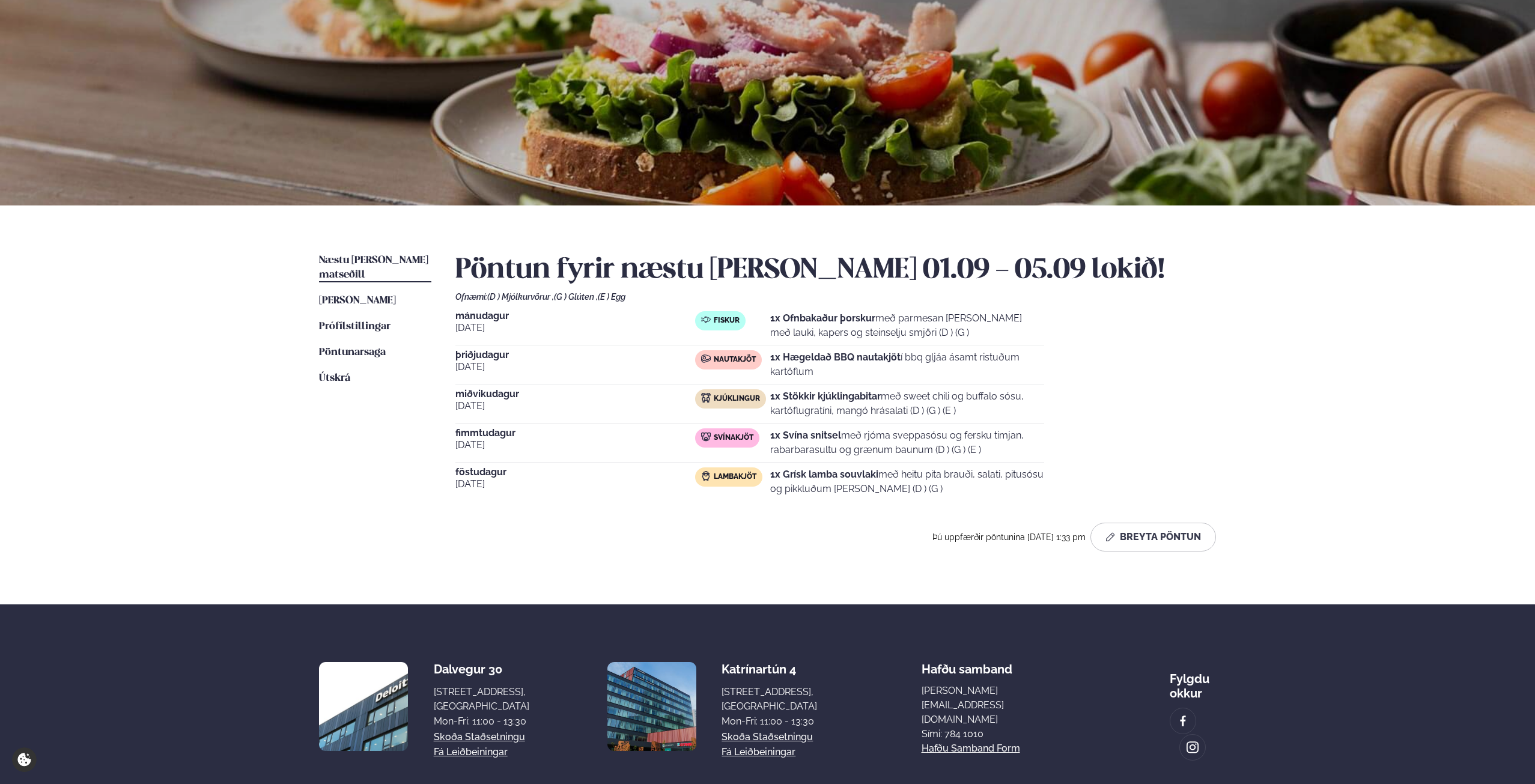
click at [1304, 381] on div "Þjónusta Hádegismatur fyrir fyrirtæki Fyrirtækja veitingar Einkapartý Matseðill…" at bounding box center [767, 395] width 1535 height 913
